Goal: Task Accomplishment & Management: Use online tool/utility

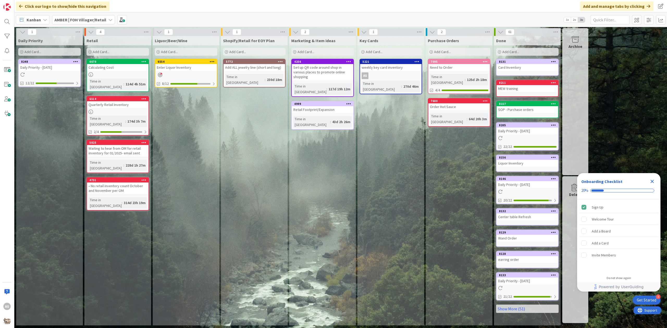
click at [67, 24] on div "Kanban AMBER | FOH Villager/Retail 1x 2x 3x" at bounding box center [340, 19] width 652 height 14
click at [70, 18] on b "AMBER | FOH Villager/Retail" at bounding box center [80, 19] width 52 height 5
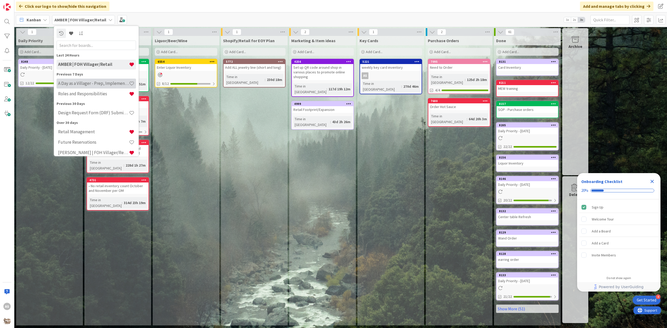
click at [89, 86] on div "A Day as a Villager - Prep, Implement and Execute" at bounding box center [96, 83] width 79 height 10
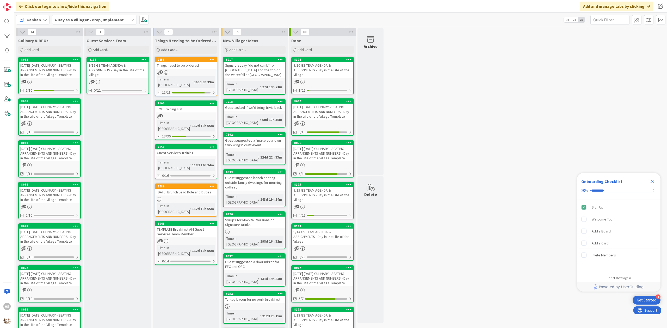
click at [57, 116] on div "[DATE] [DATE] CULINARY - SEATING ARRANGEMENTS AND NUMBERS - Day in the Life of …" at bounding box center [49, 112] width 61 height 16
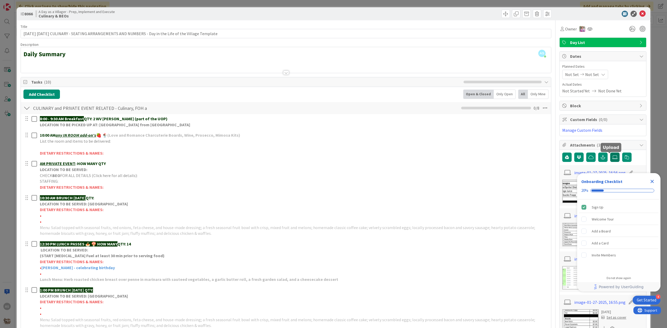
click at [610, 162] on label at bounding box center [614, 157] width 9 height 9
click at [610, 153] on input "file" at bounding box center [610, 153] width 0 height 0
click at [651, 182] on icon "Close Checklist" at bounding box center [652, 181] width 6 height 6
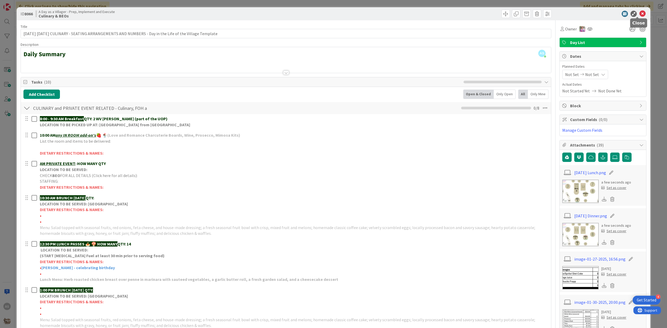
click at [639, 15] on icon at bounding box center [642, 14] width 6 height 6
